Goal: Transaction & Acquisition: Purchase product/service

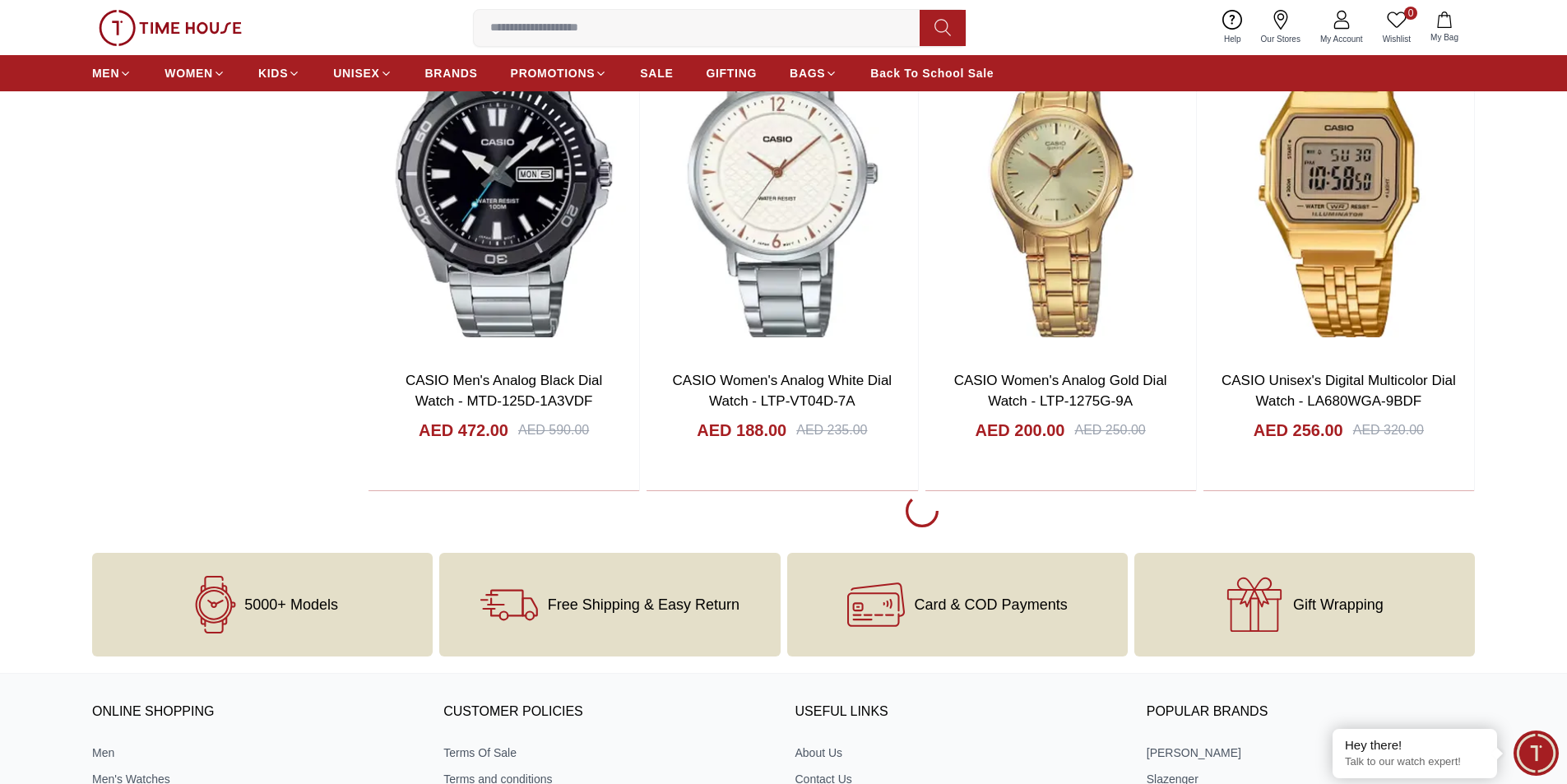
scroll to position [3042, 0]
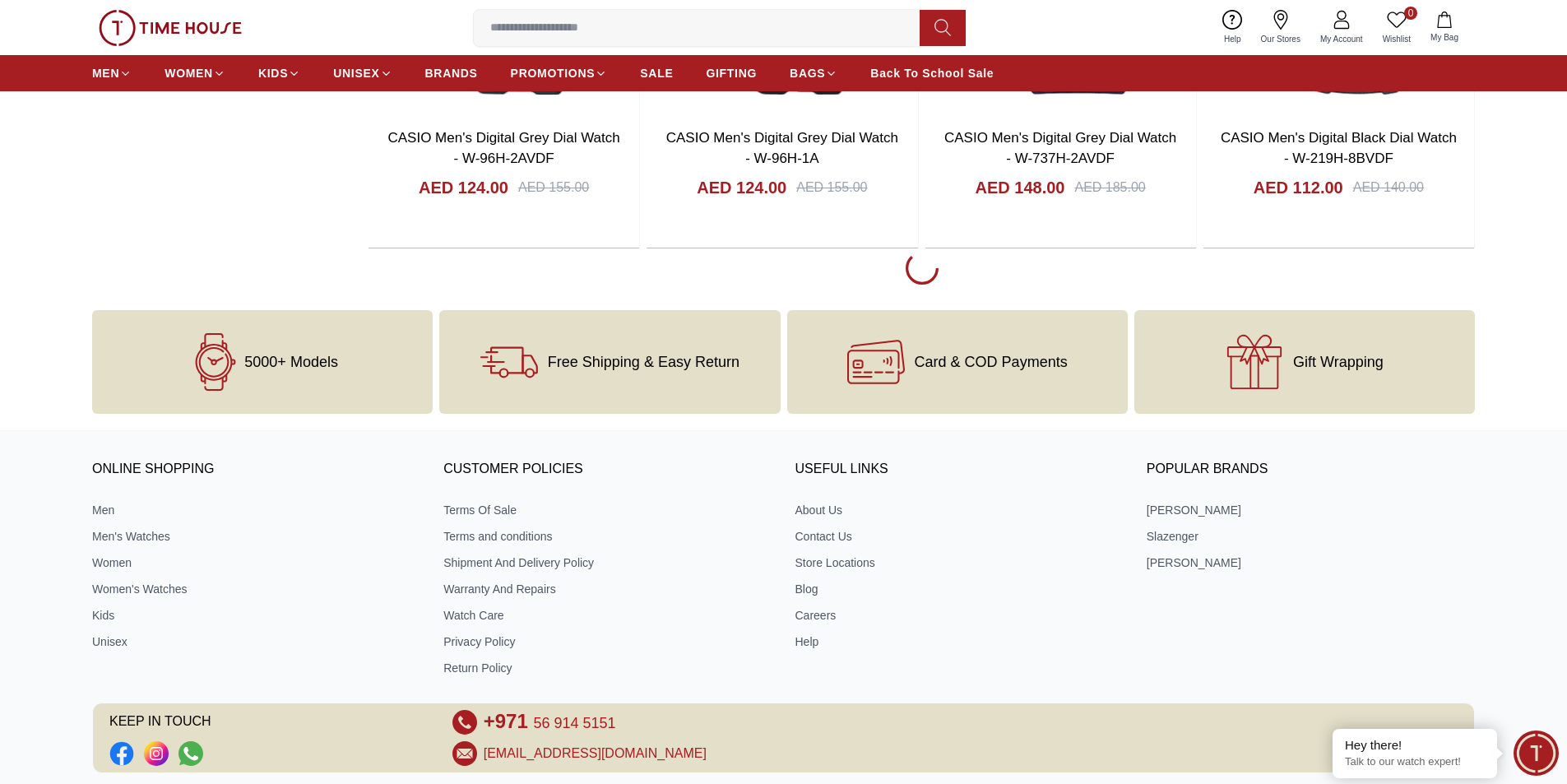
scroll to position [8142, 0]
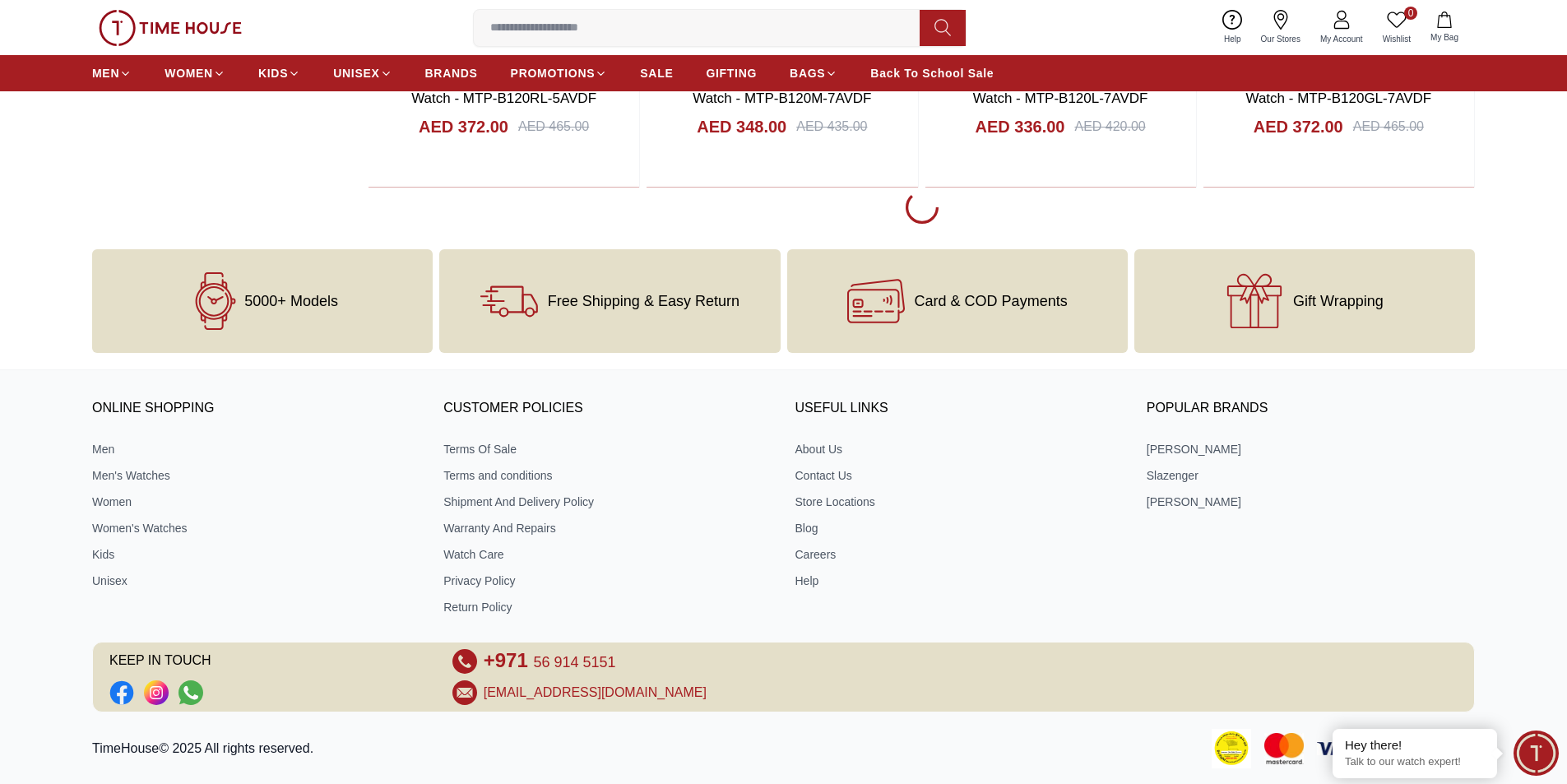
scroll to position [13158, 0]
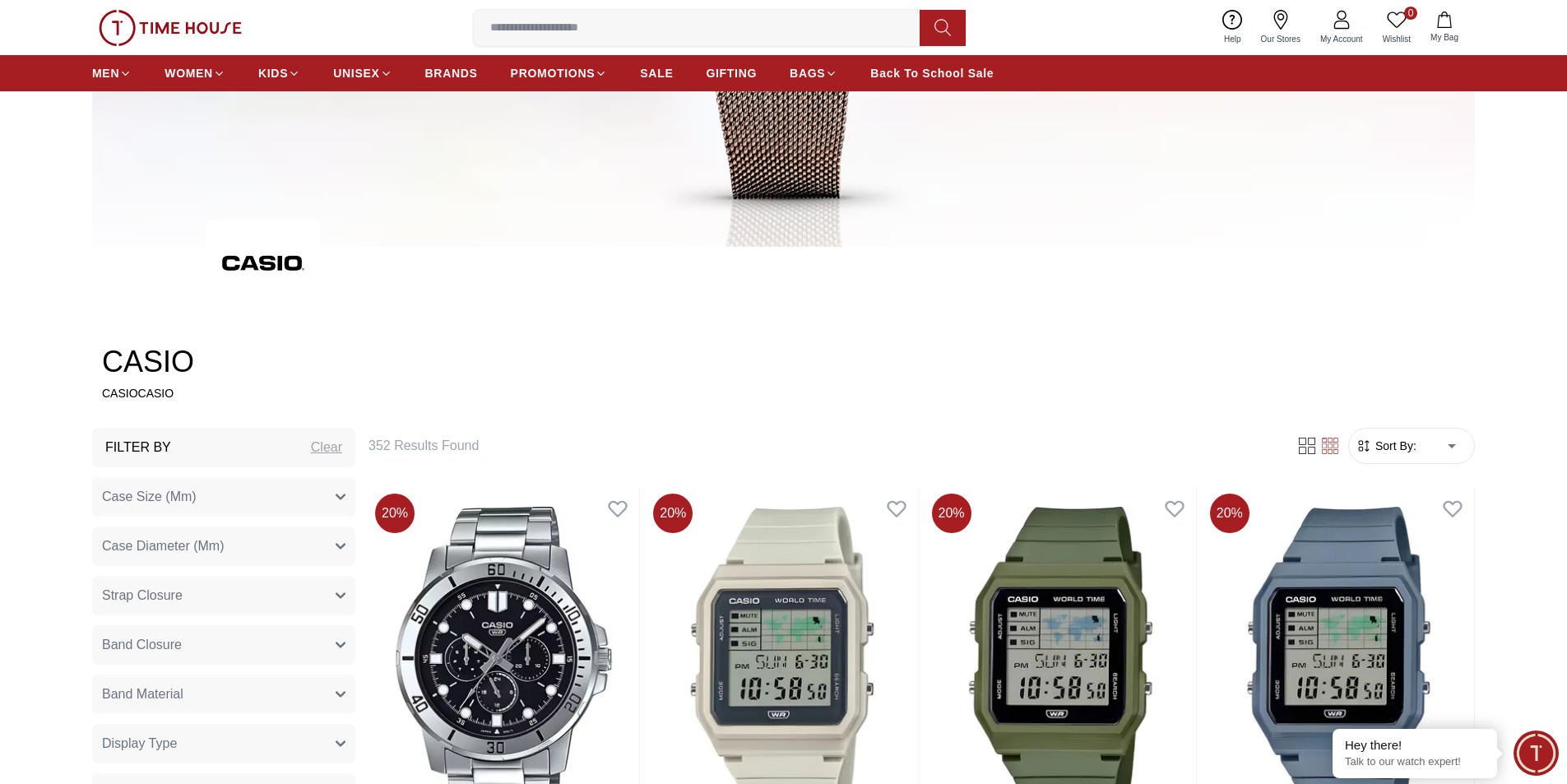
scroll to position [494, 0]
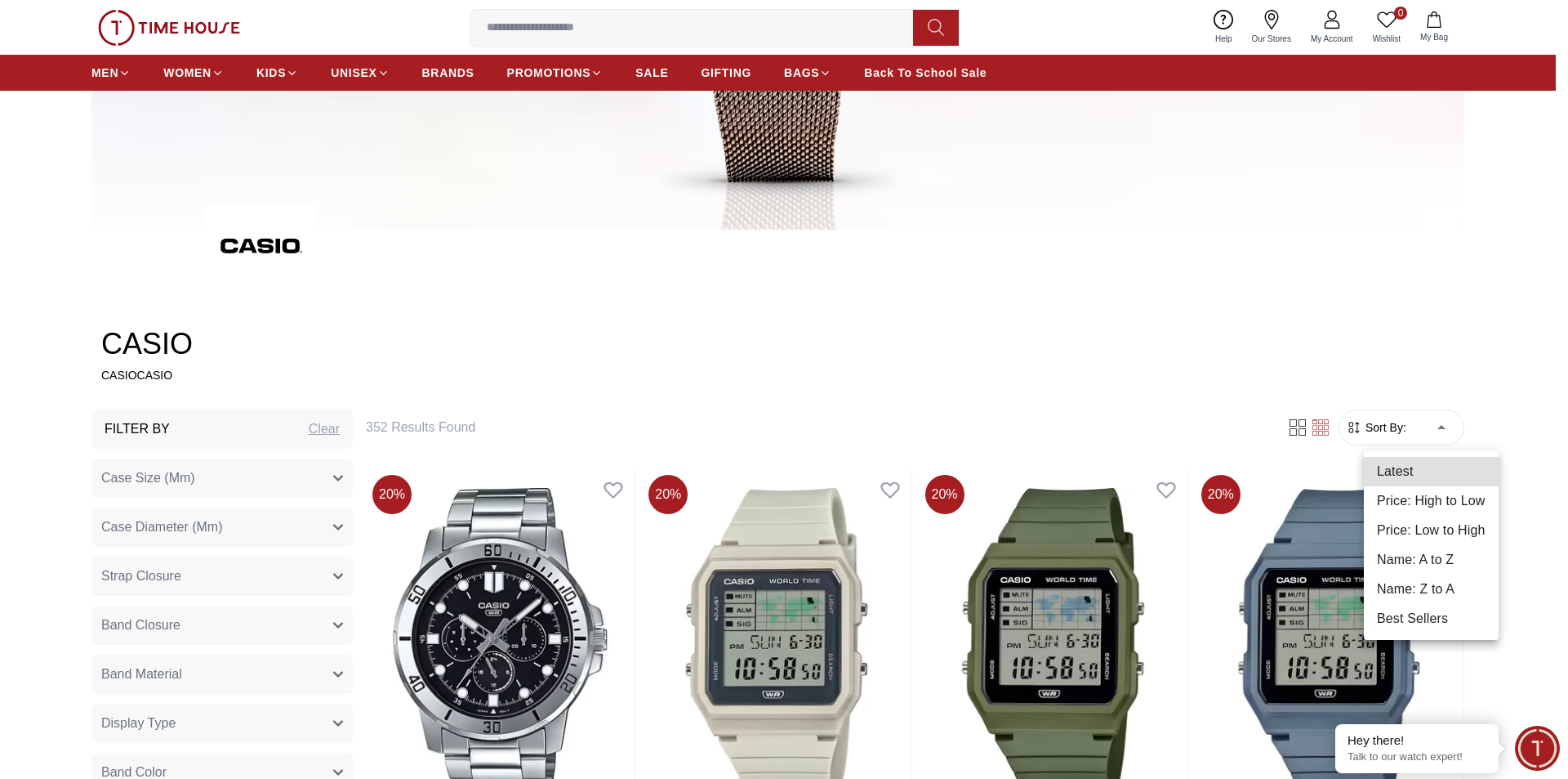
click at [1440, 502] on li "Price: High to Low" at bounding box center [1431, 501] width 135 height 30
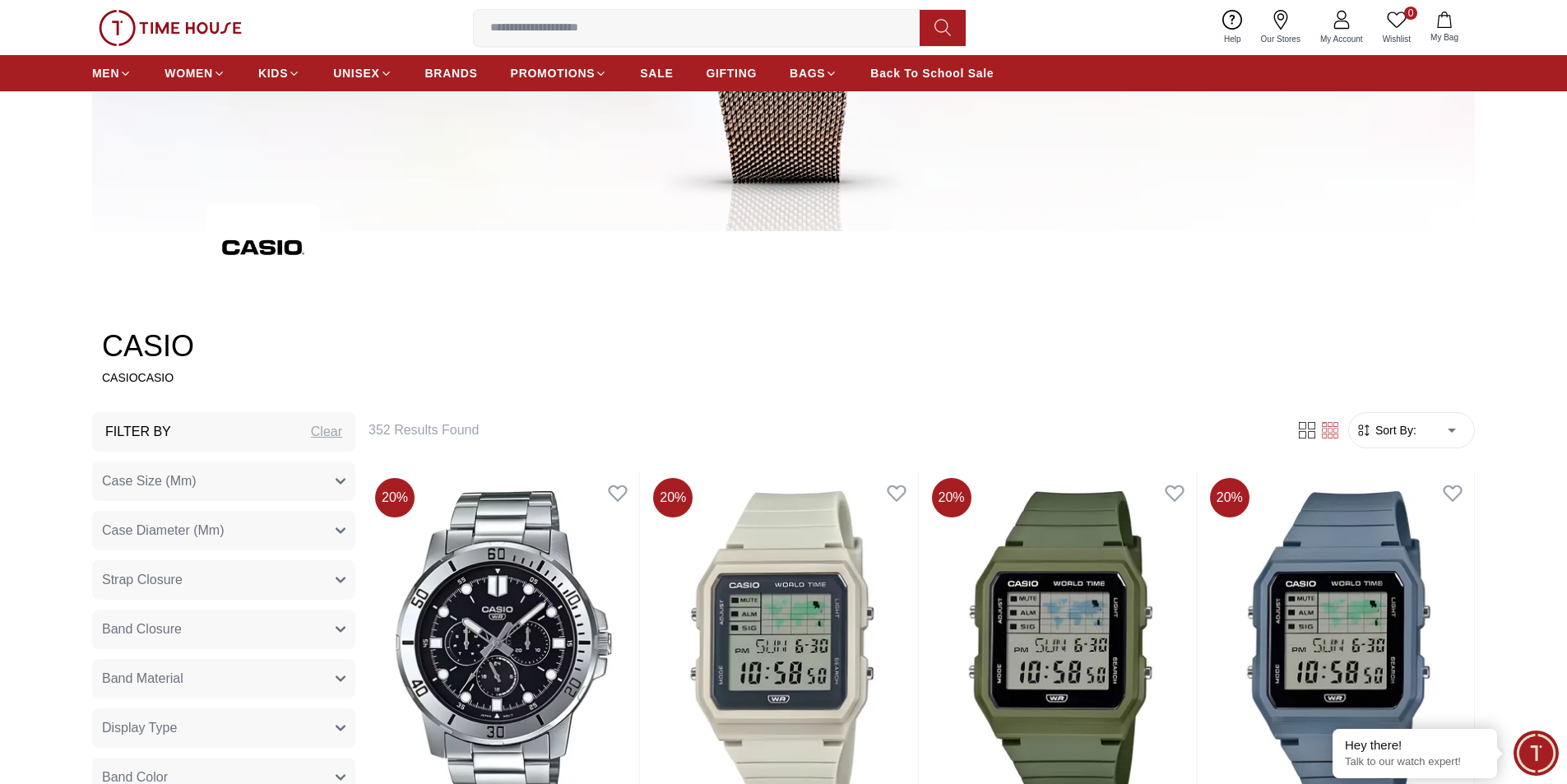
type input "*"
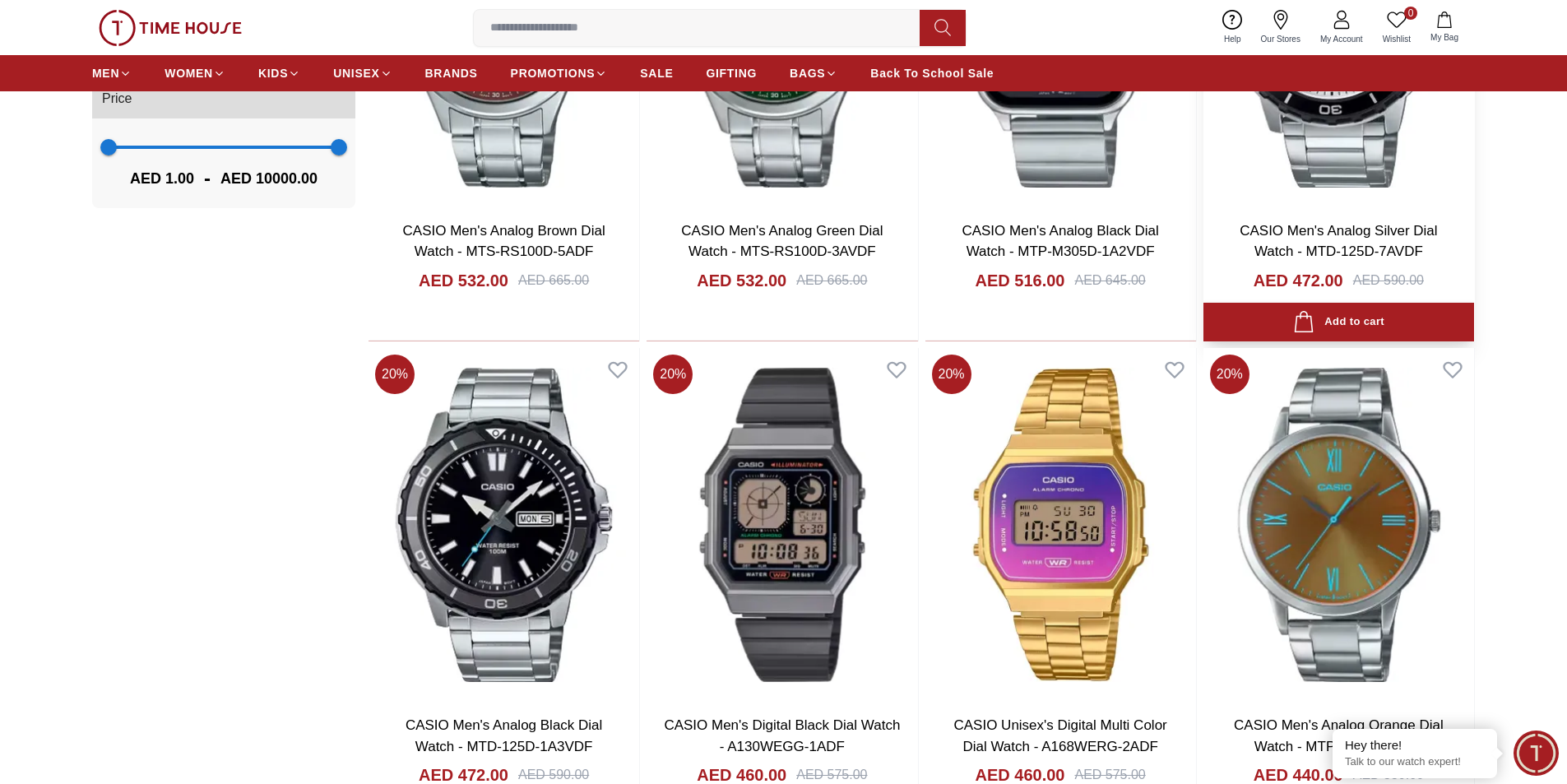
scroll to position [1315, 0]
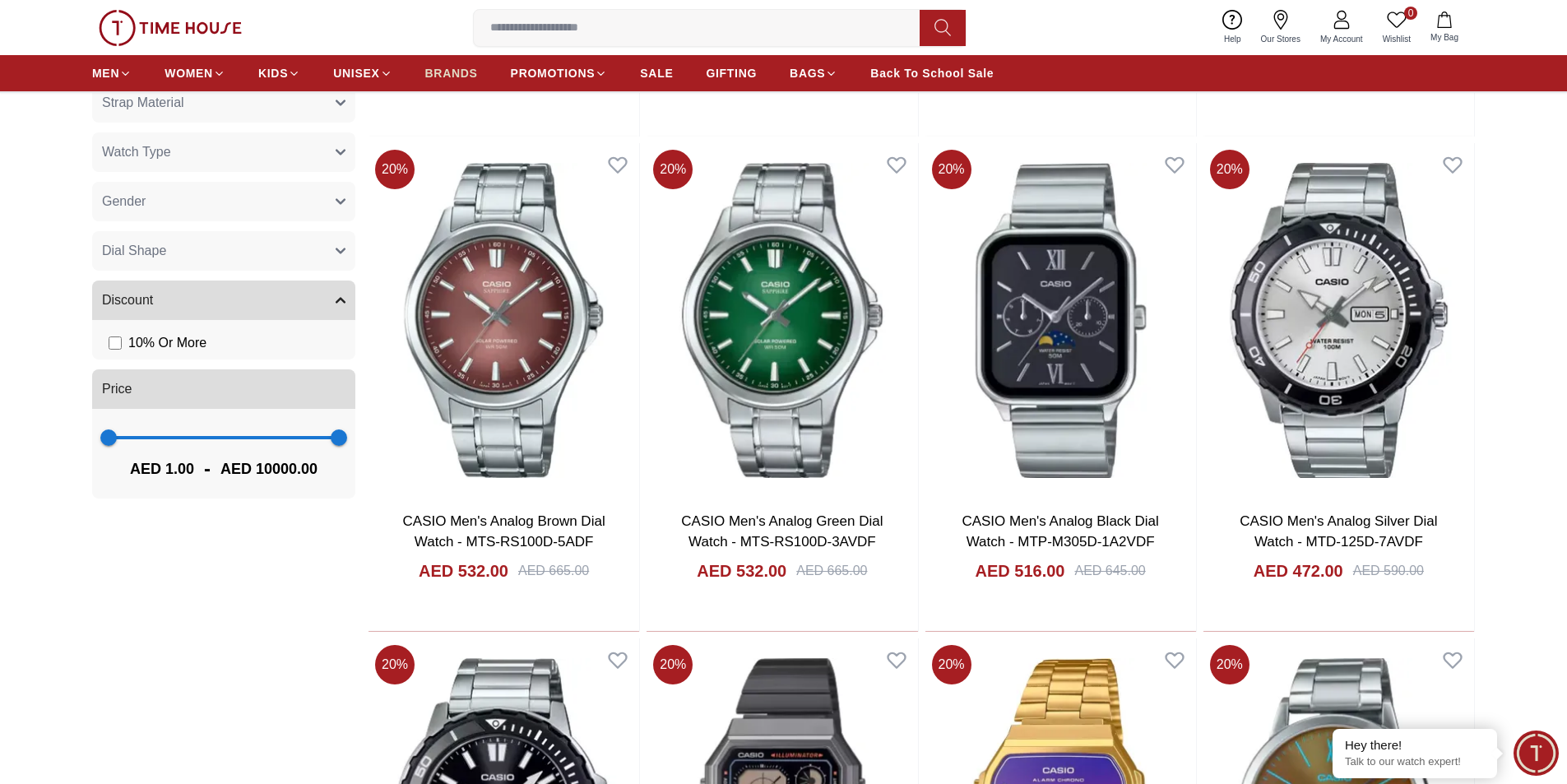
click at [449, 73] on span "BRANDS" at bounding box center [451, 73] width 52 height 17
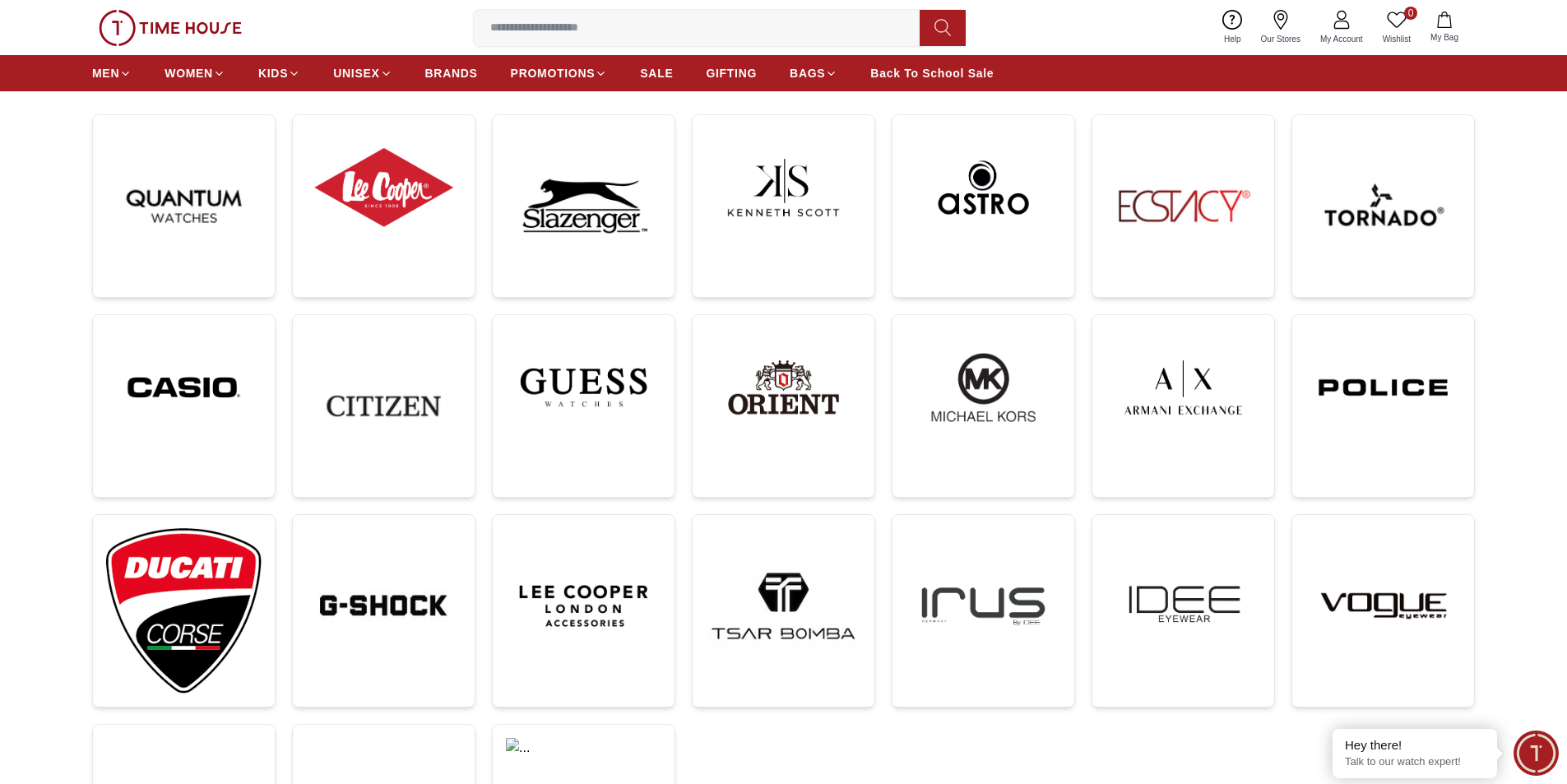
scroll to position [246, 0]
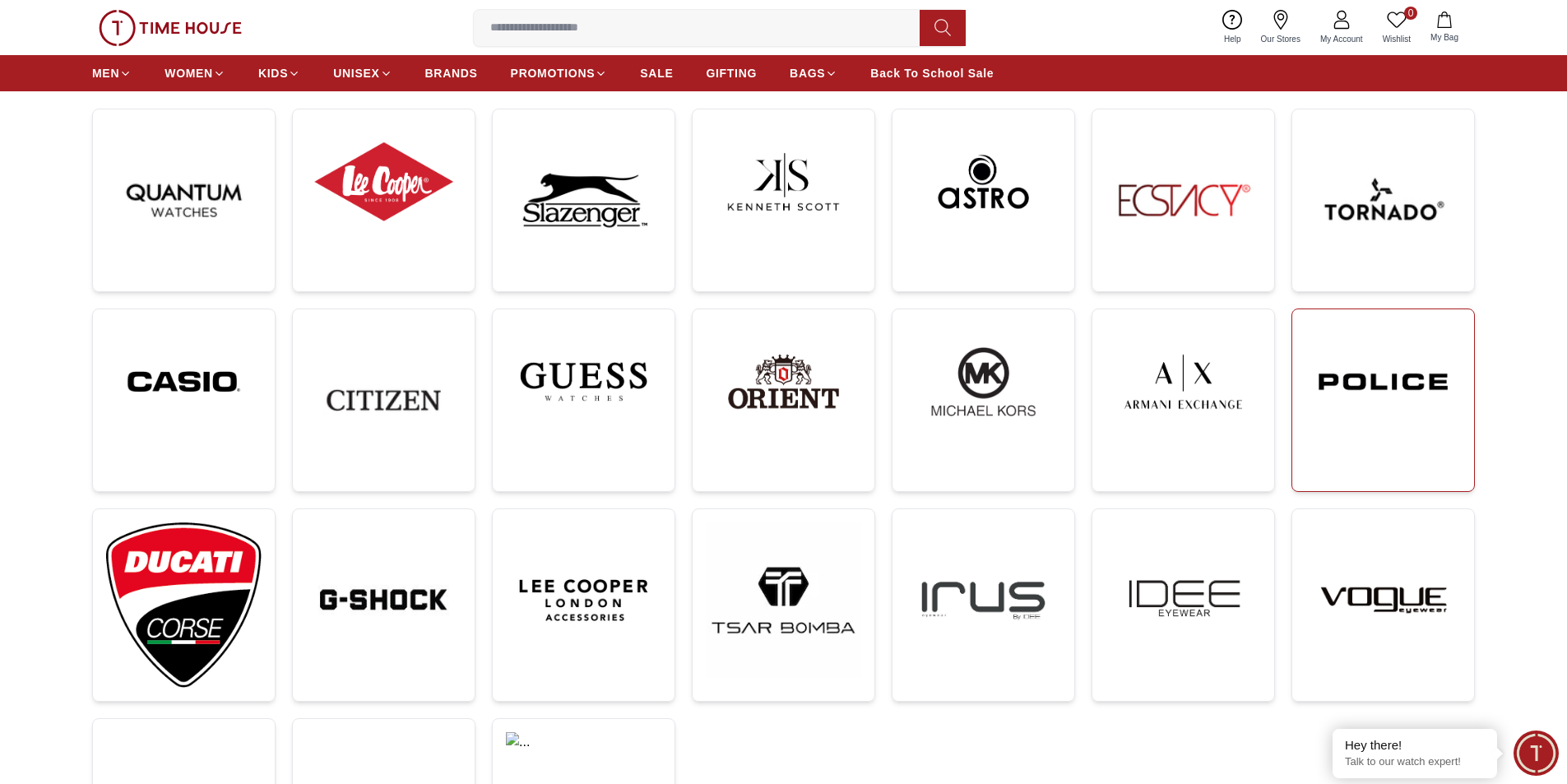
click at [1412, 385] on img at bounding box center [1383, 381] width 156 height 118
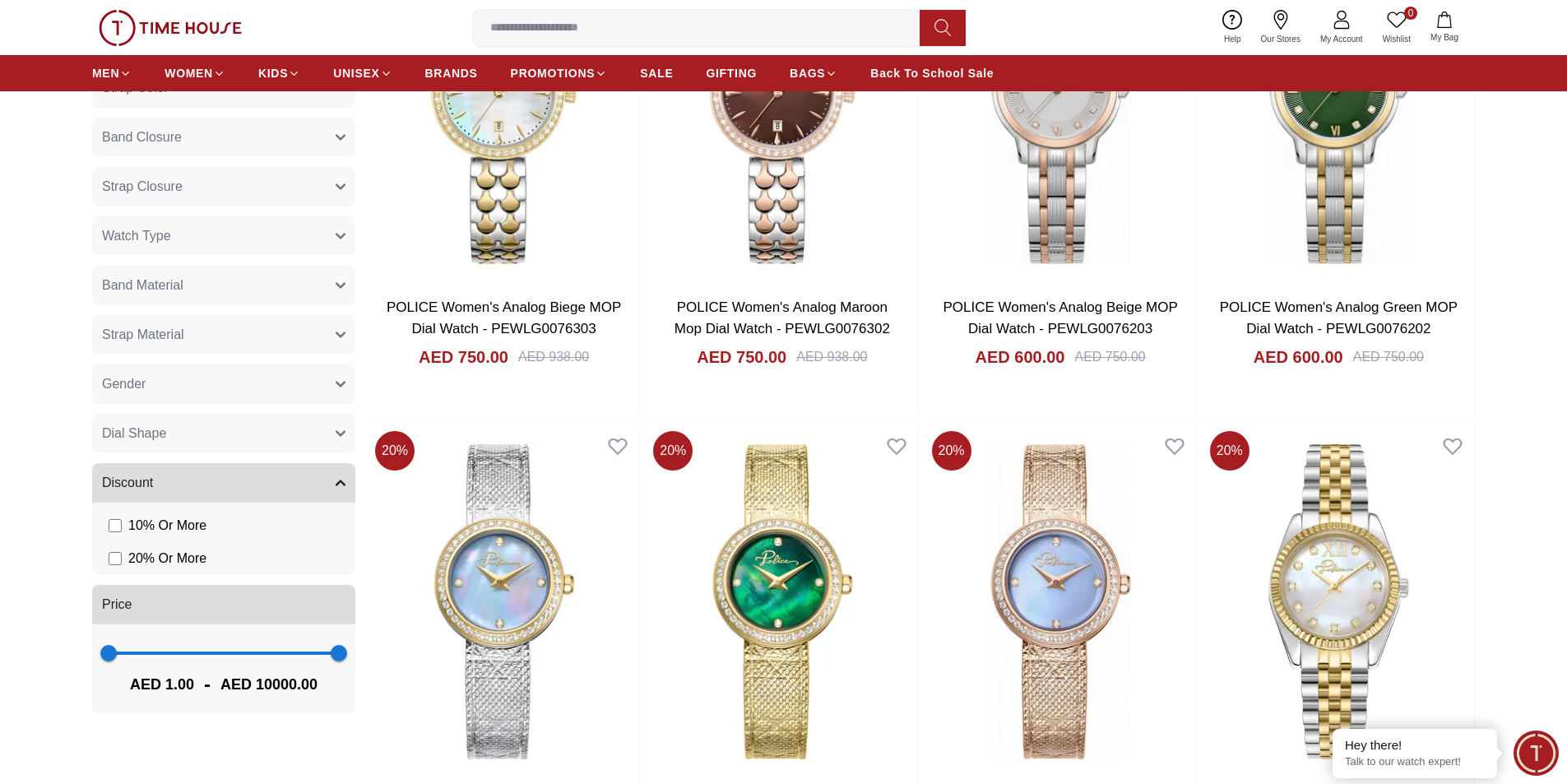
scroll to position [1069, 0]
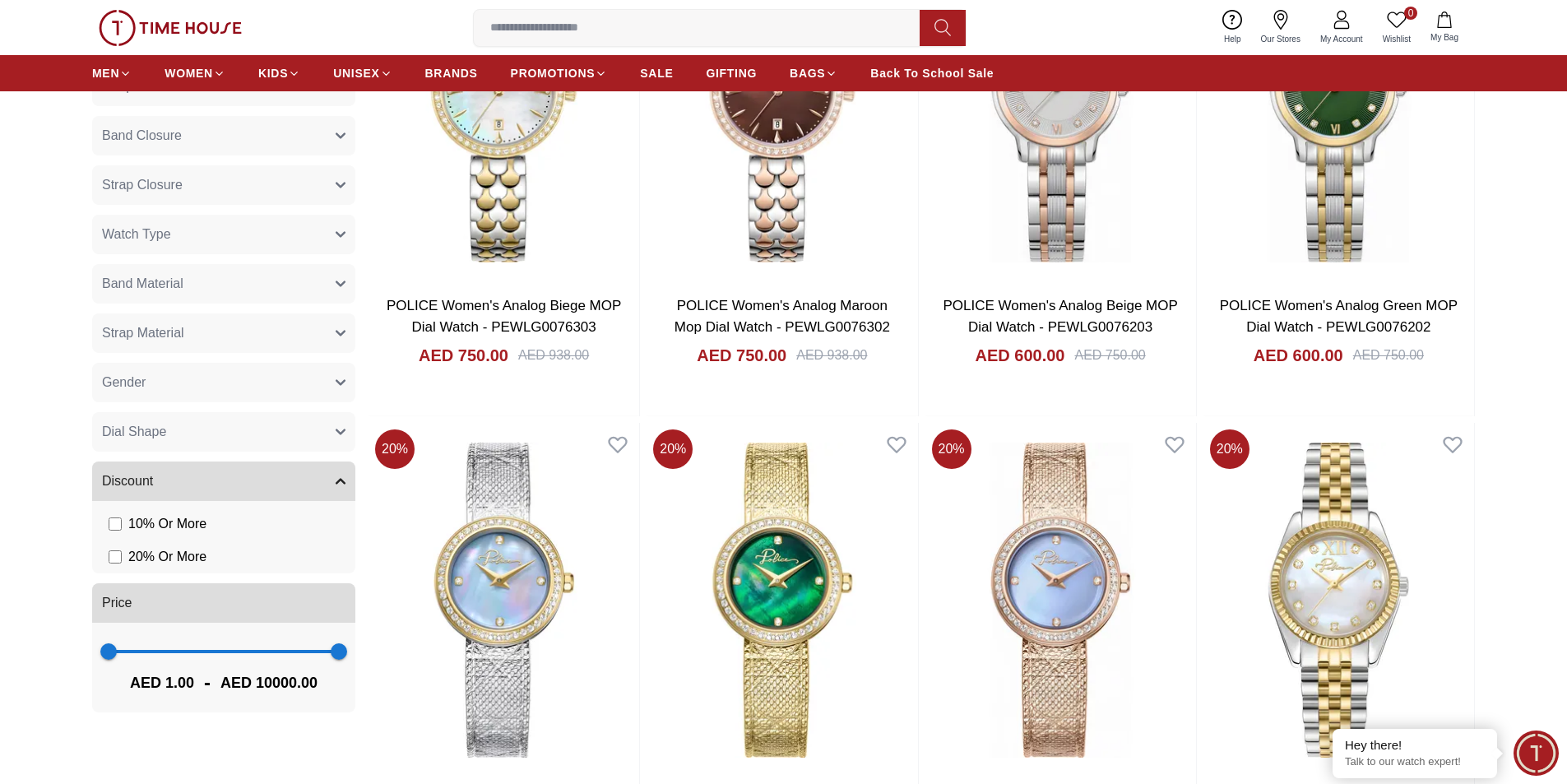
click at [338, 377] on button "Gender" at bounding box center [223, 382] width 263 height 39
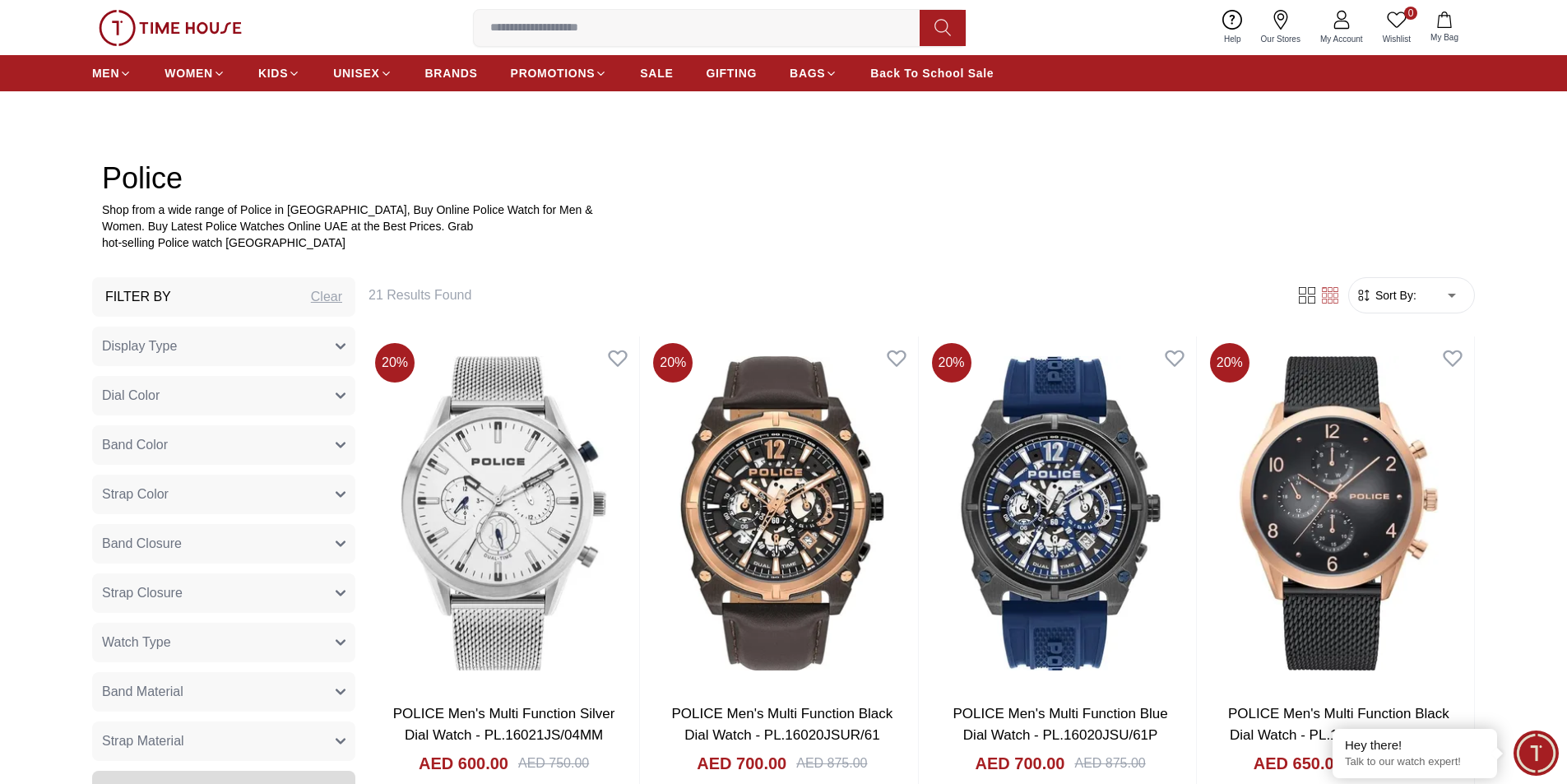
scroll to position [658, 0]
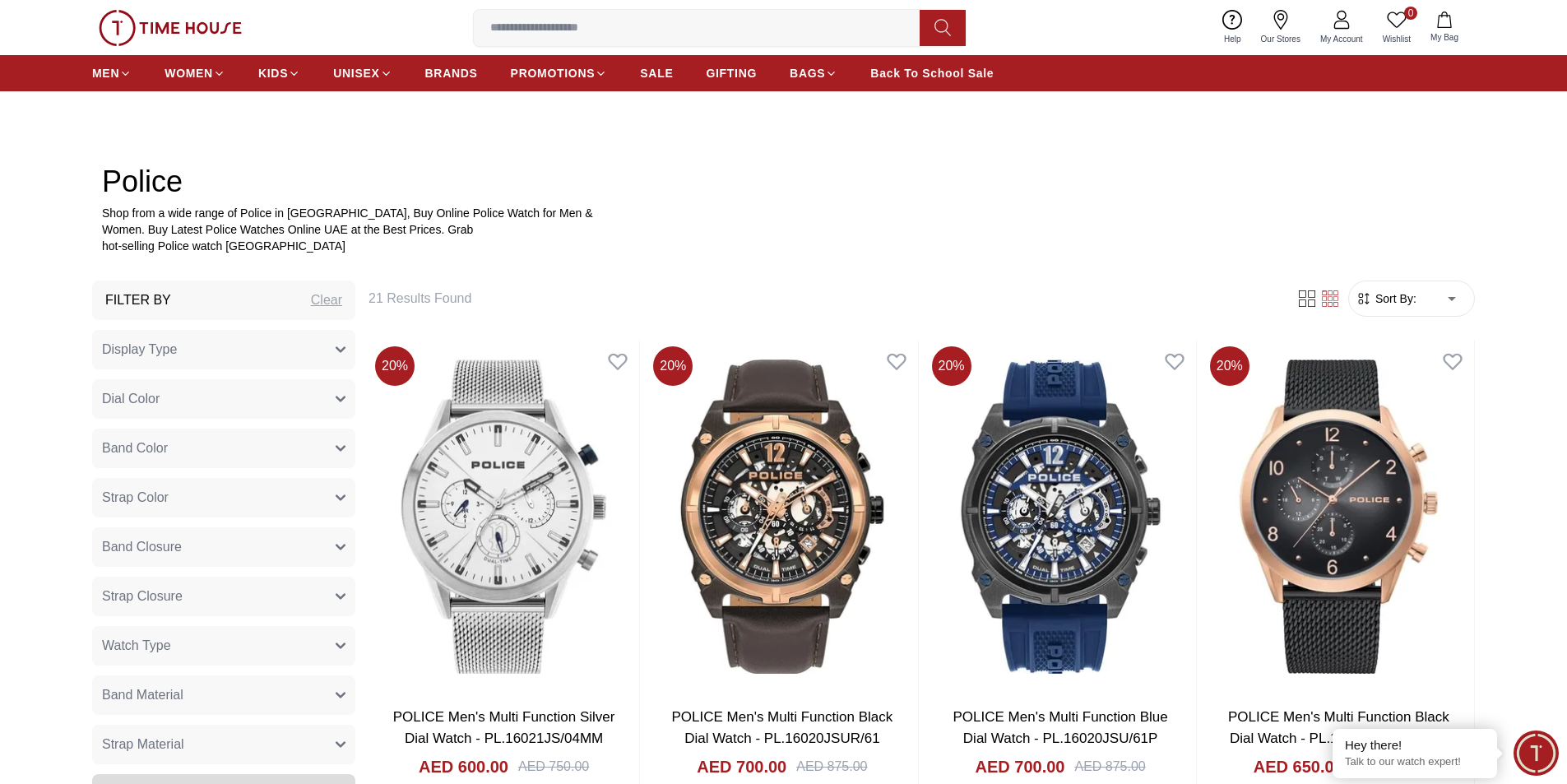
click at [1405, 296] on span "Sort By:" at bounding box center [1394, 298] width 45 height 17
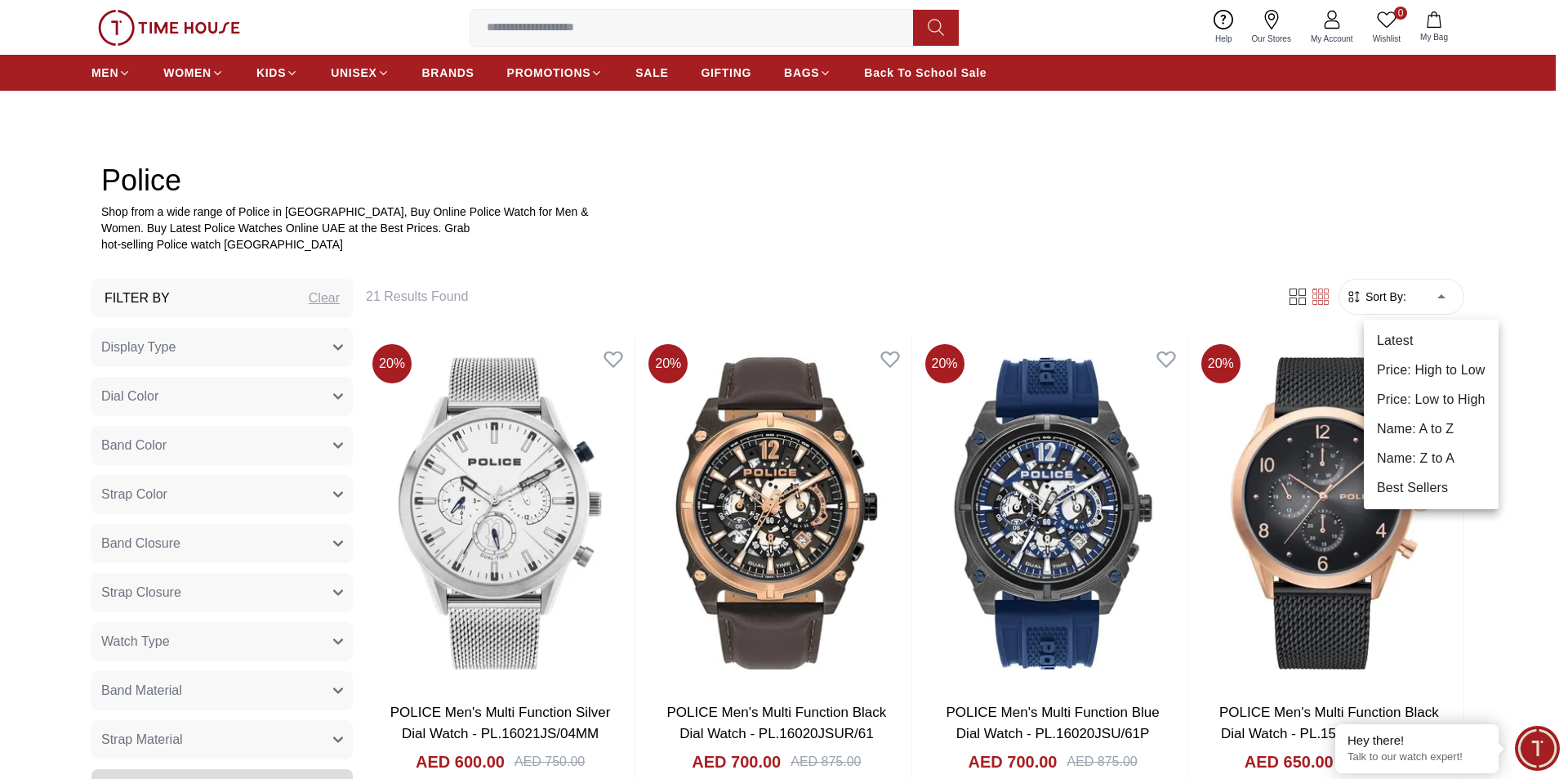
click at [1452, 396] on li "Price: Low to High" at bounding box center [1431, 399] width 135 height 30
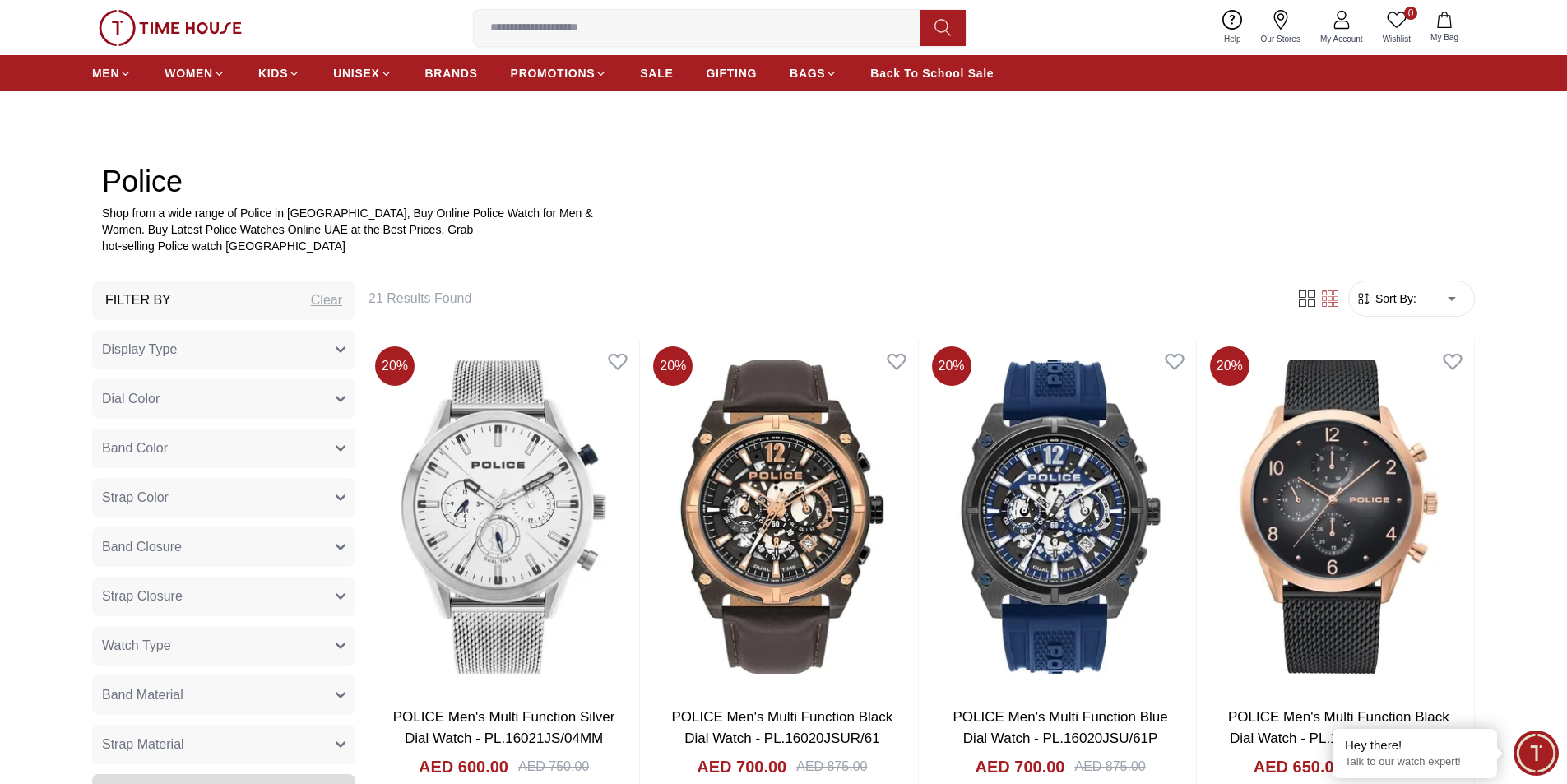
type input "*"
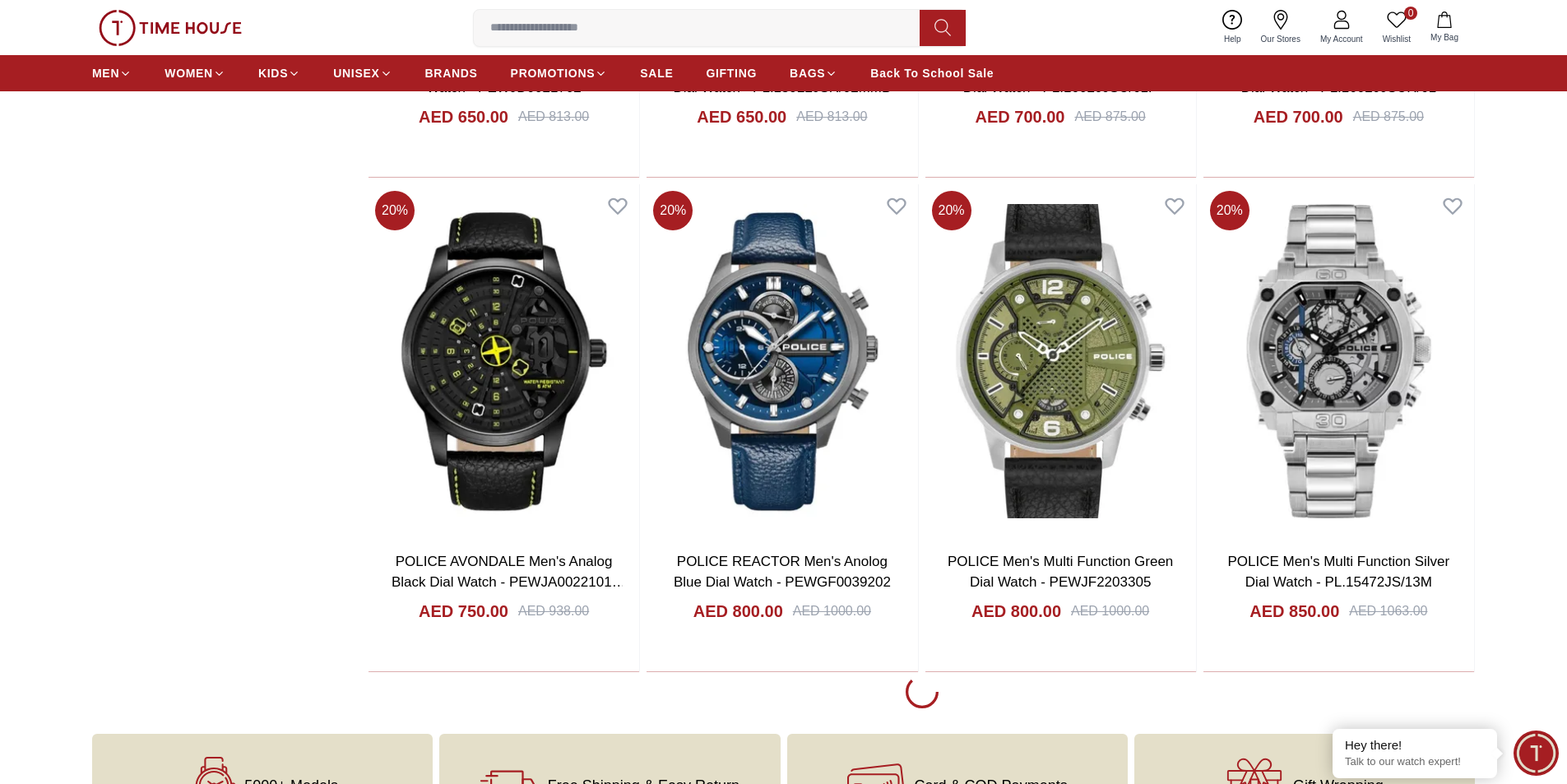
scroll to position [2960, 0]
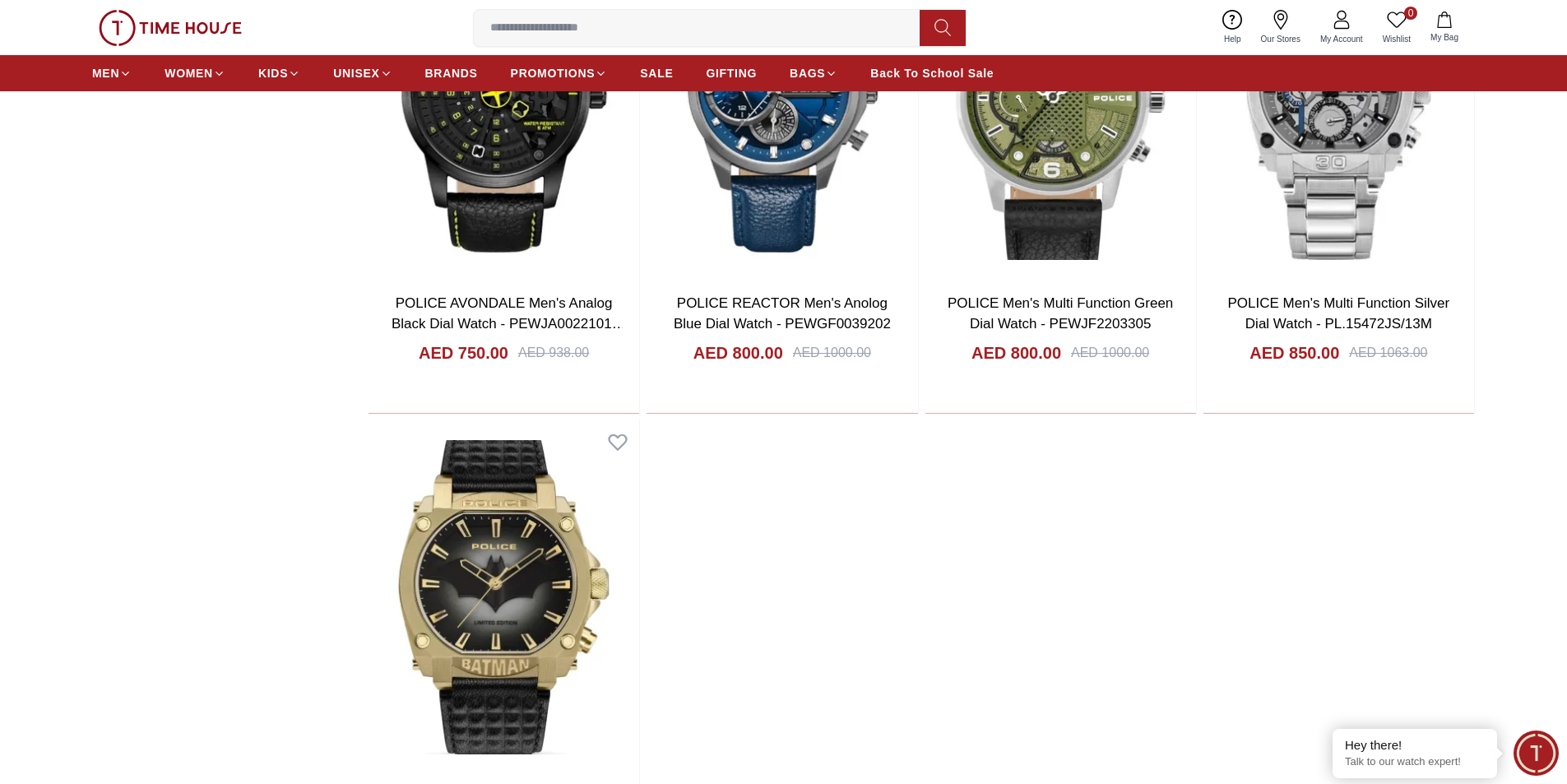
scroll to position [2960, 0]
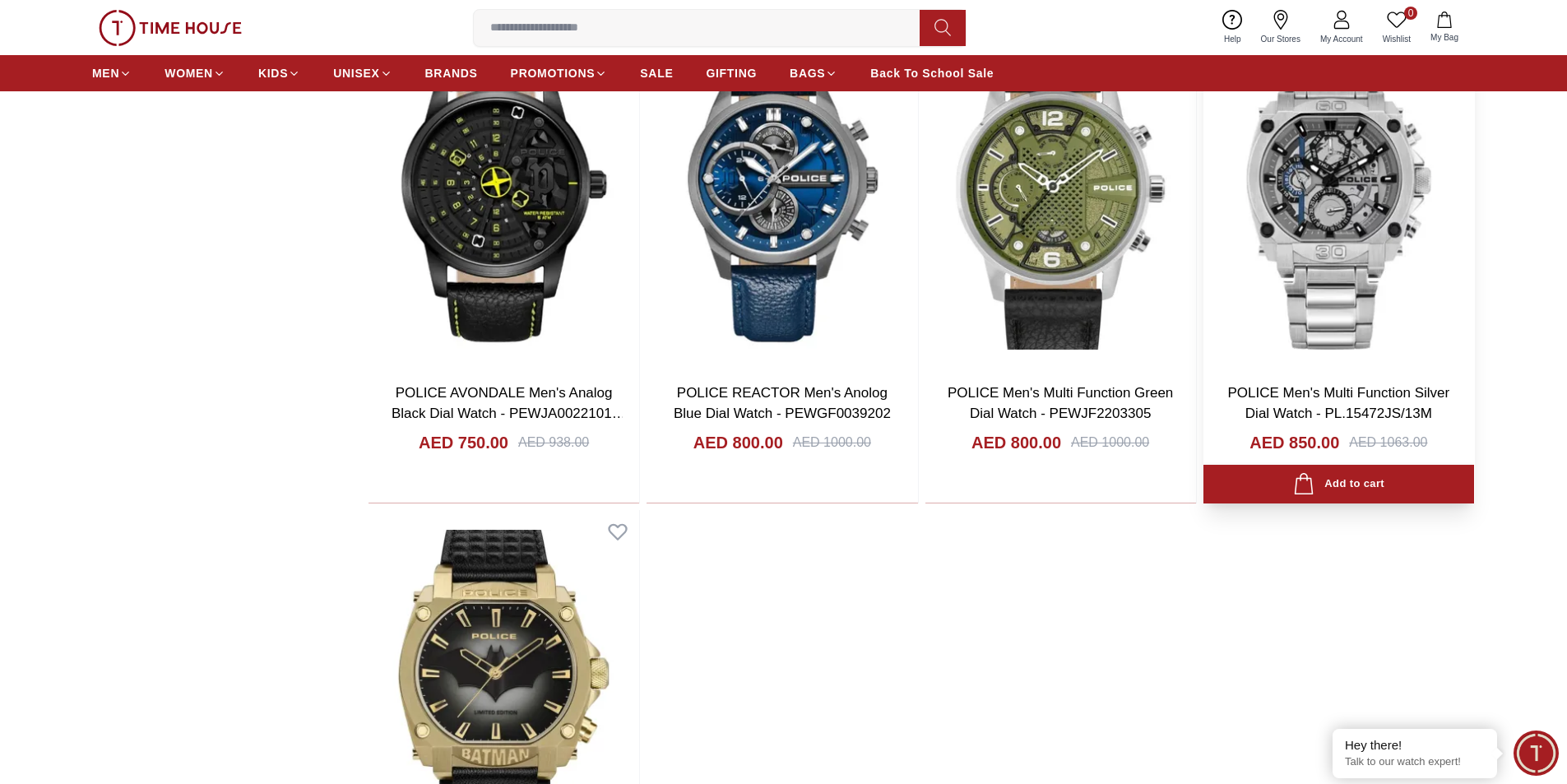
click at [1355, 138] on img at bounding box center [1340, 192] width 271 height 354
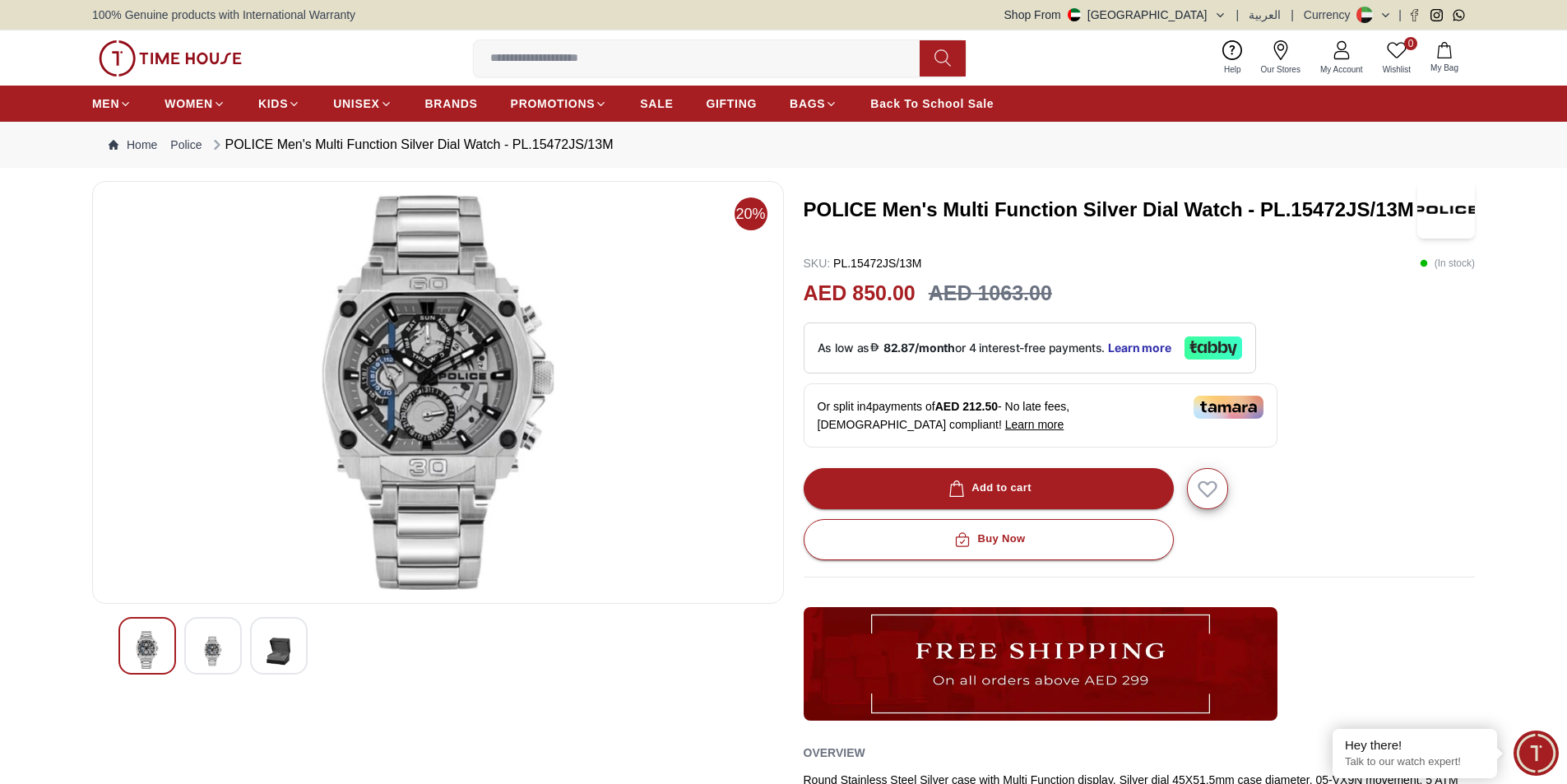
click at [210, 654] on img at bounding box center [213, 651] width 30 height 40
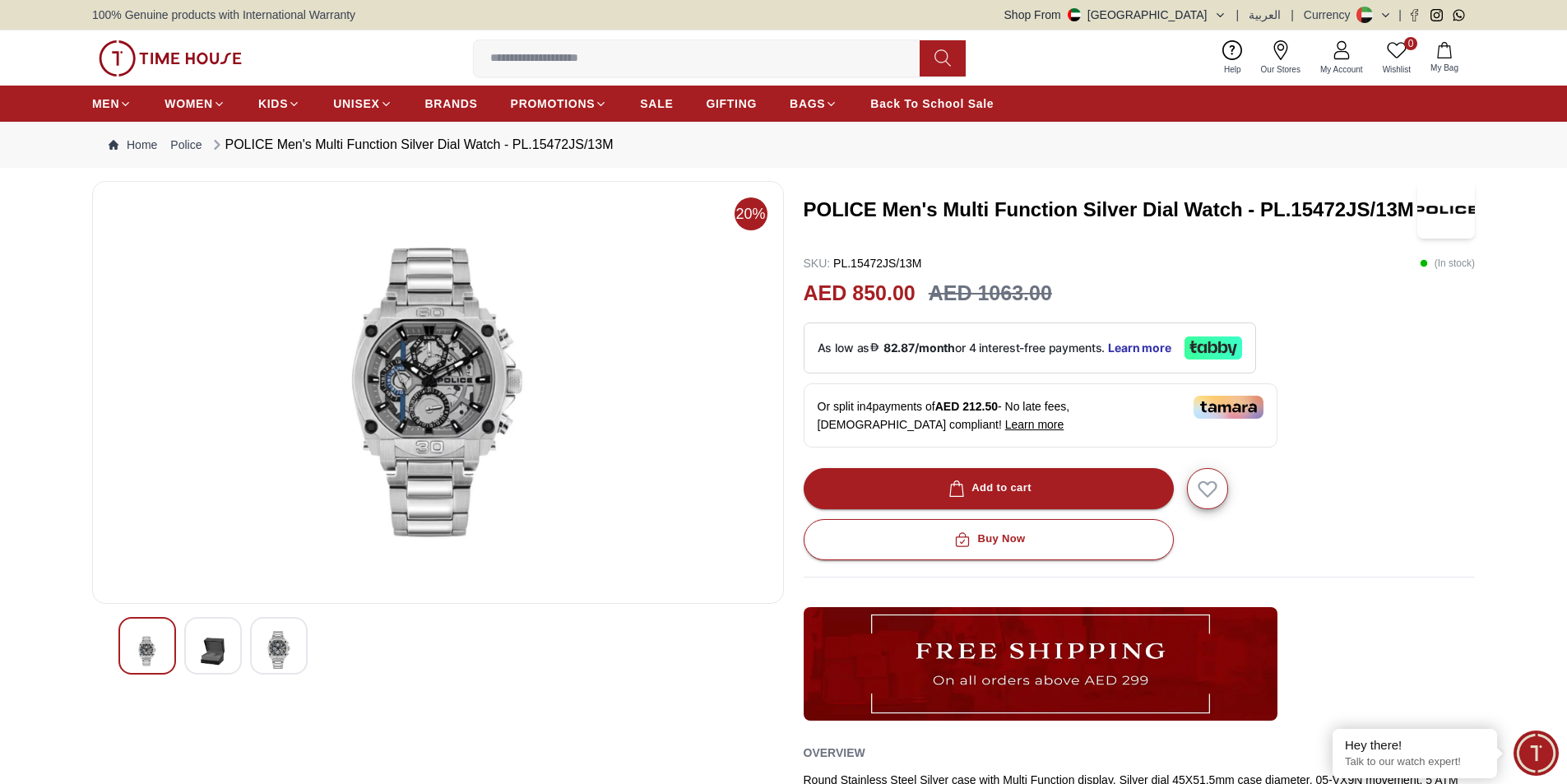
click at [225, 650] on img at bounding box center [213, 651] width 30 height 40
